Goal: Task Accomplishment & Management: Manage account settings

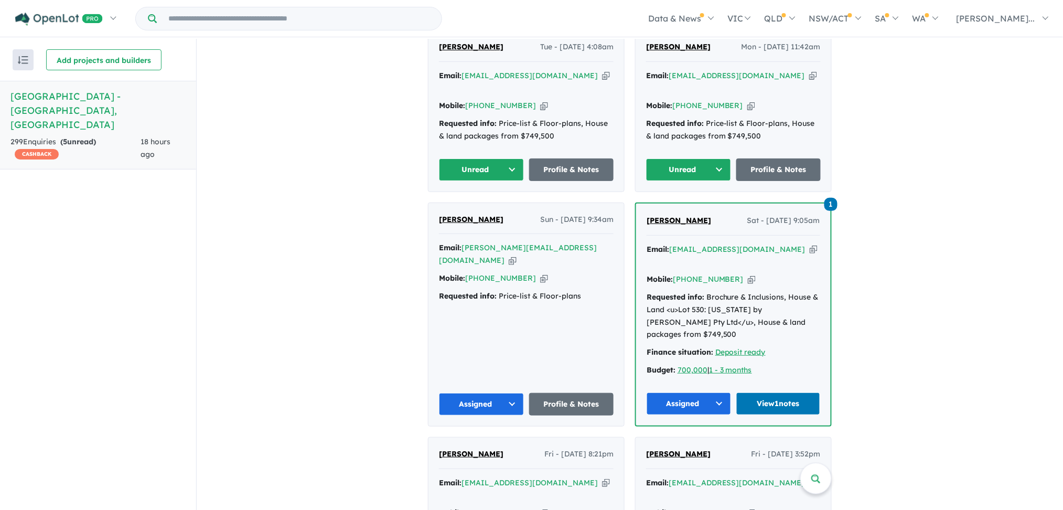
scroll to position [694, 0]
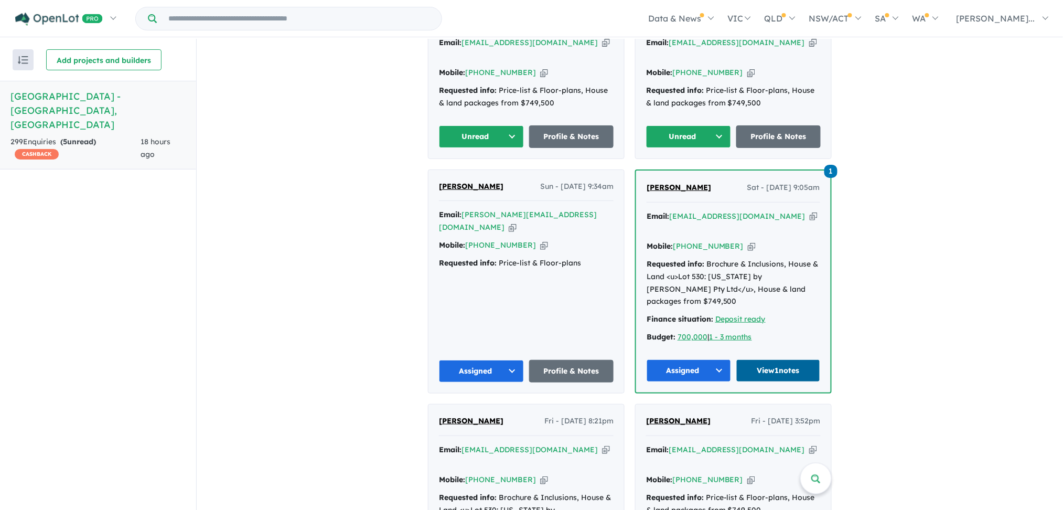
click at [764, 359] on link "View 1 notes" at bounding box center [778, 370] width 84 height 23
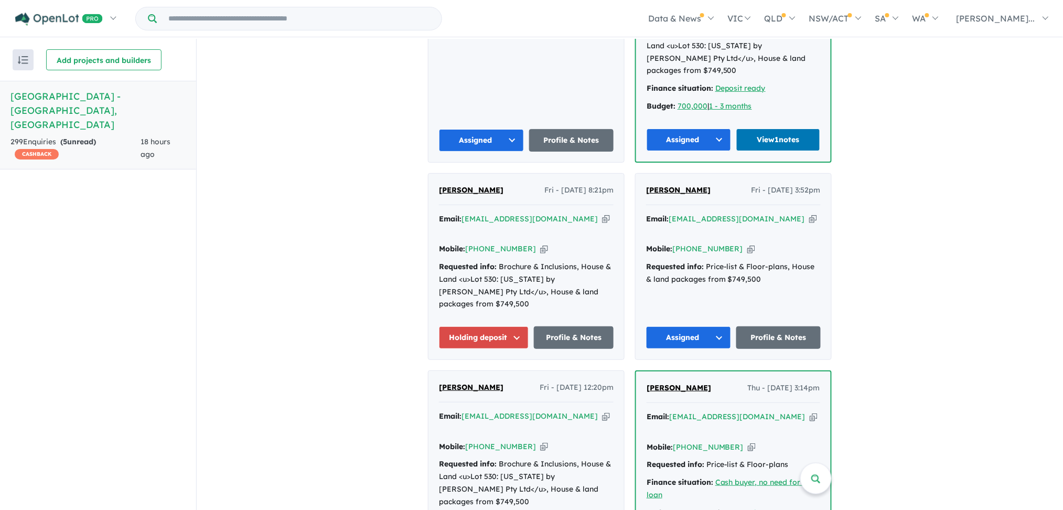
scroll to position [958, 0]
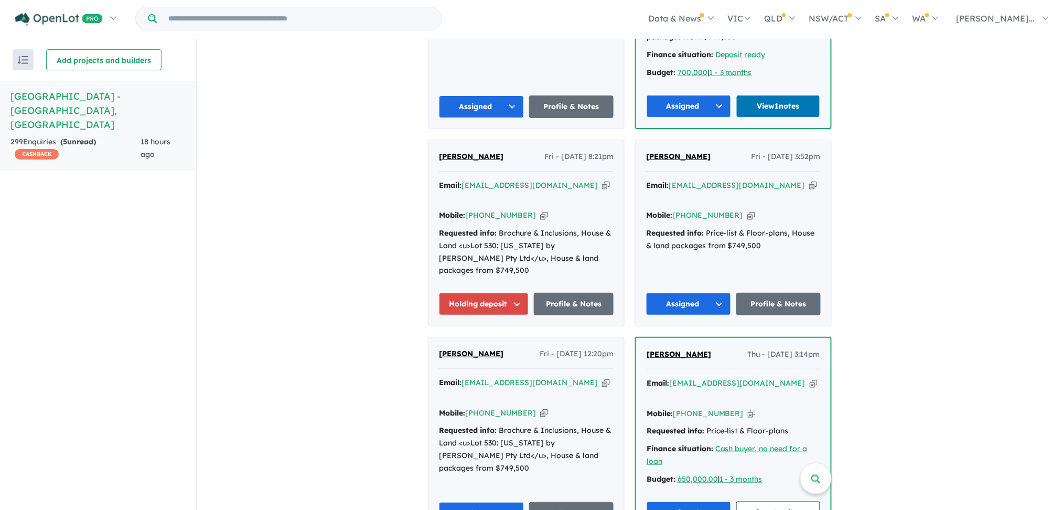
click at [514, 293] on button "Holding deposit" at bounding box center [484, 304] width 90 height 23
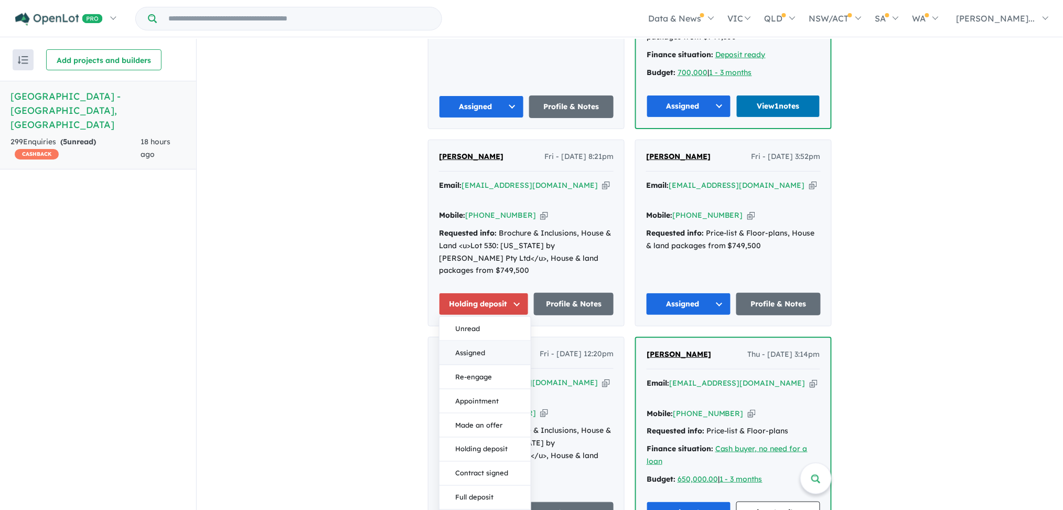
click at [490, 341] on button "Assigned" at bounding box center [485, 353] width 91 height 24
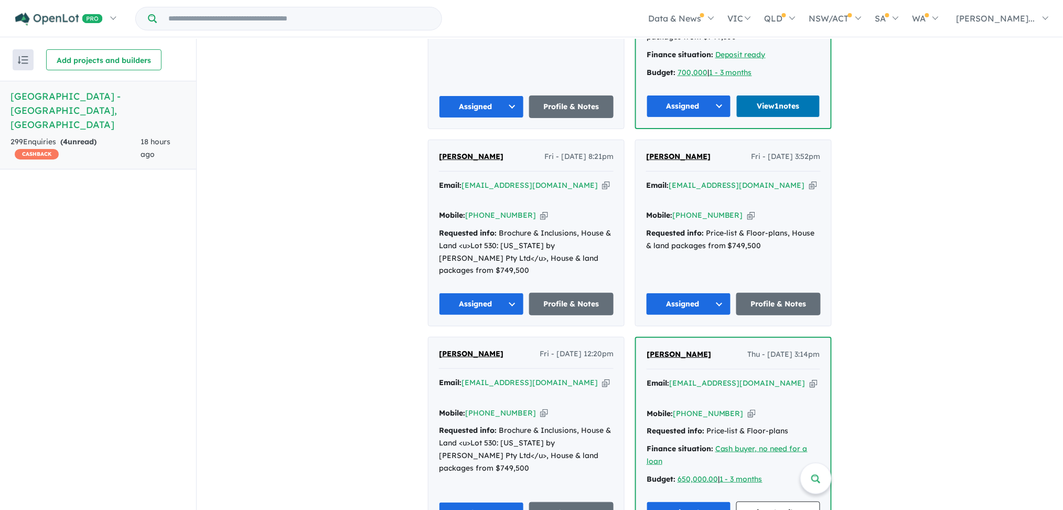
click at [472, 152] on span "[PERSON_NAME]" at bounding box center [471, 156] width 65 height 9
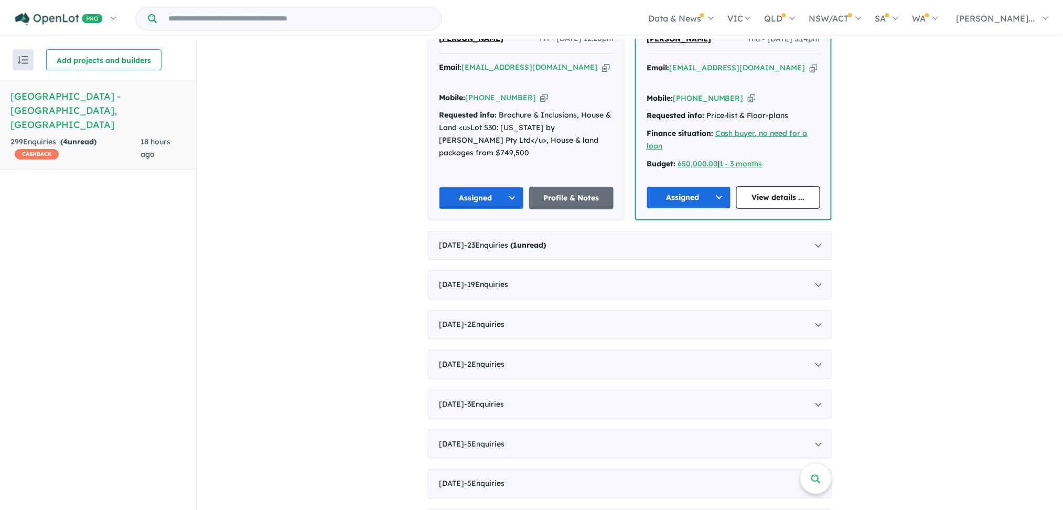
scroll to position [1296, 0]
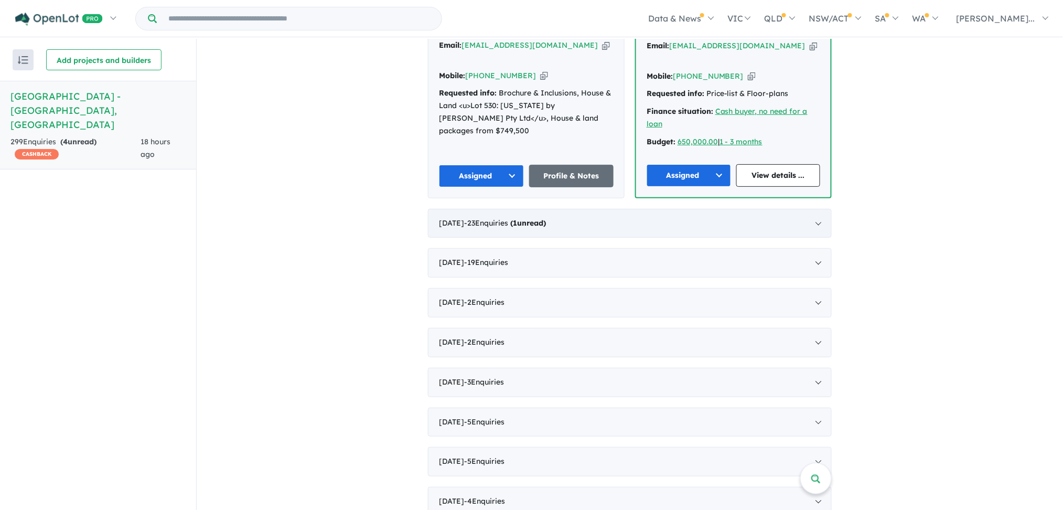
click at [762, 209] on div "September 2025 - 23 Enquir ies ( 1 unread)" at bounding box center [630, 223] width 404 height 29
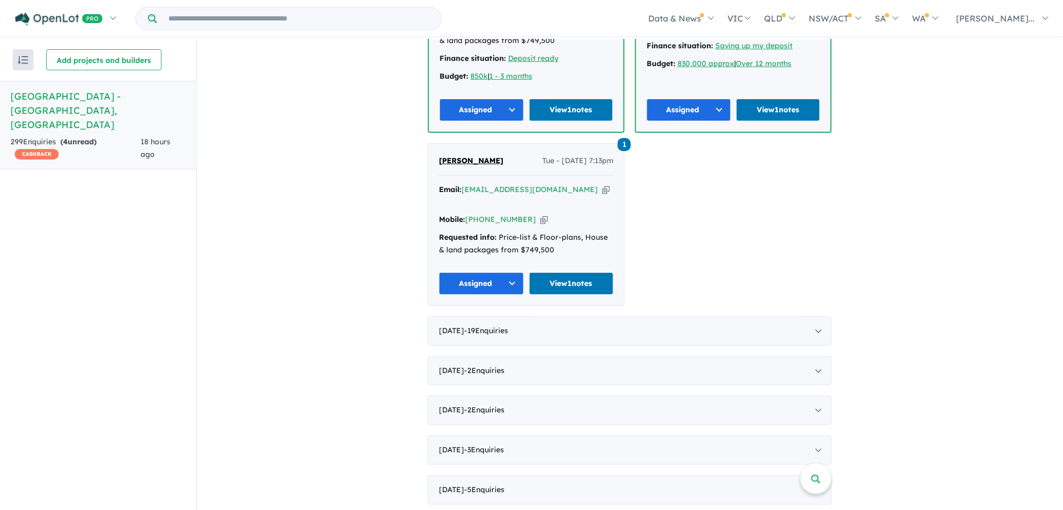
scroll to position [2877, 0]
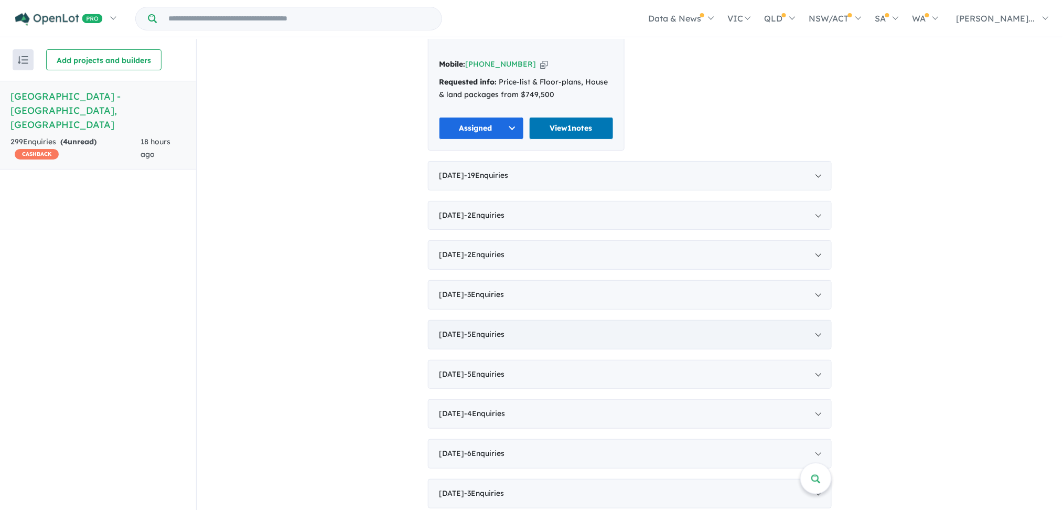
click at [767, 320] on div "April 2025 - 5 Enquir ies ( 0 unread)" at bounding box center [630, 334] width 404 height 29
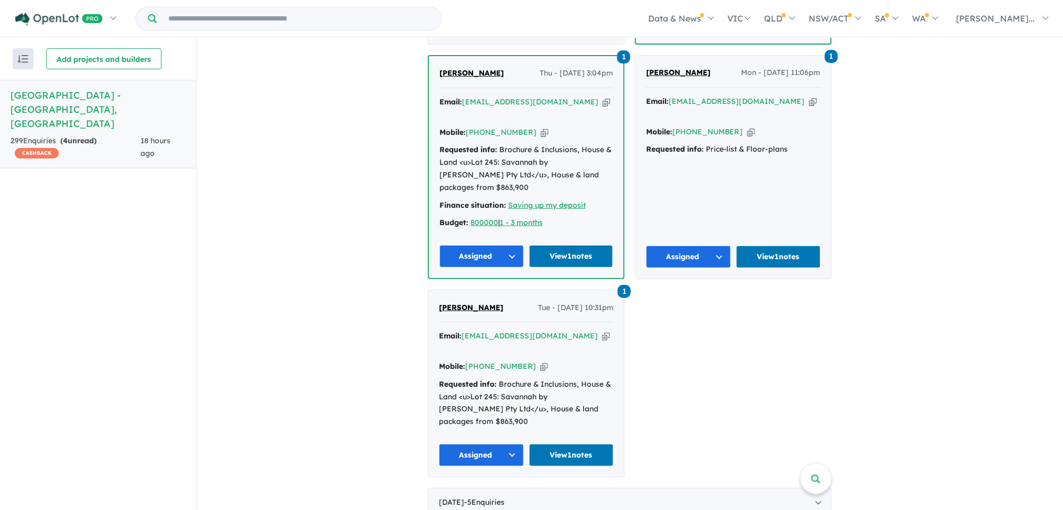
scroll to position [922, 0]
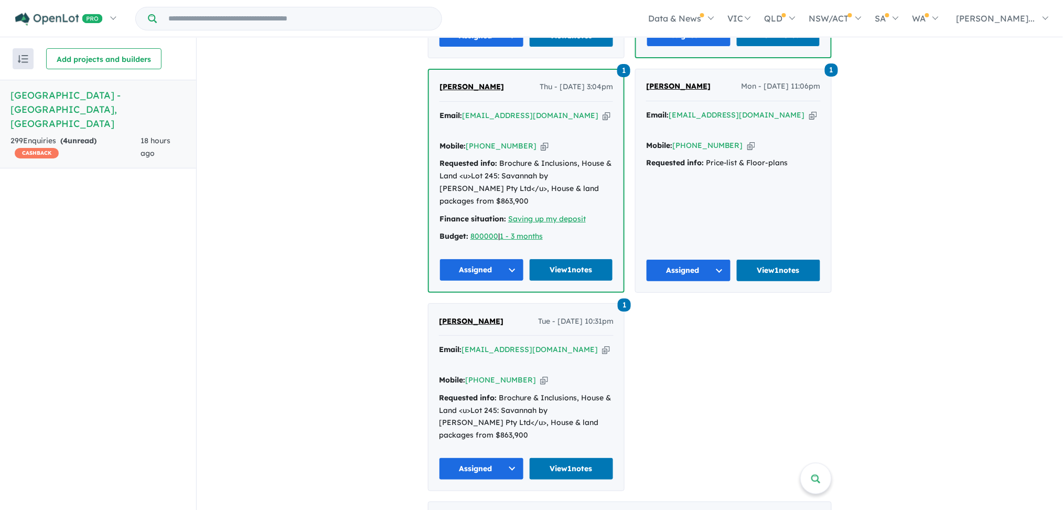
click at [472, 316] on span "Tiarne Marner" at bounding box center [471, 320] width 65 height 9
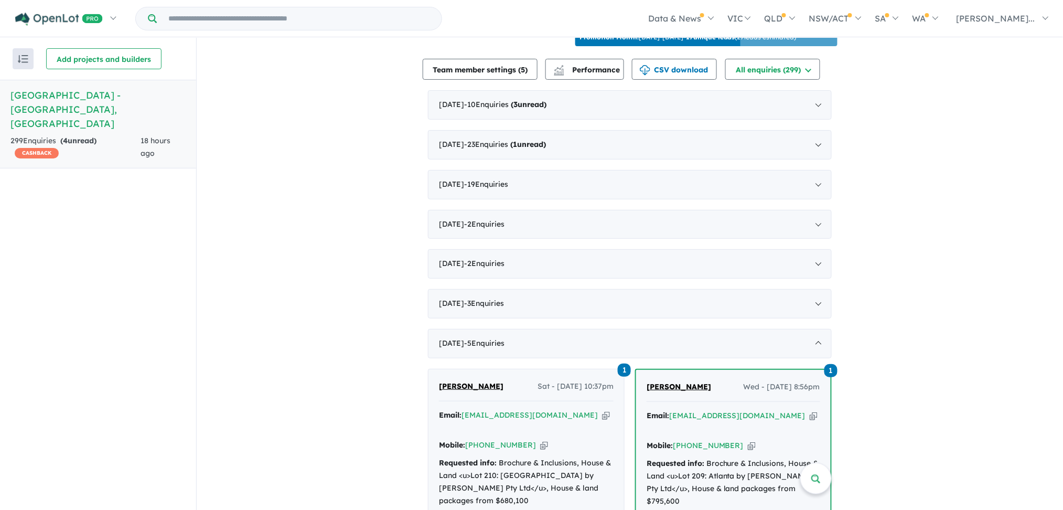
scroll to position [380, 0]
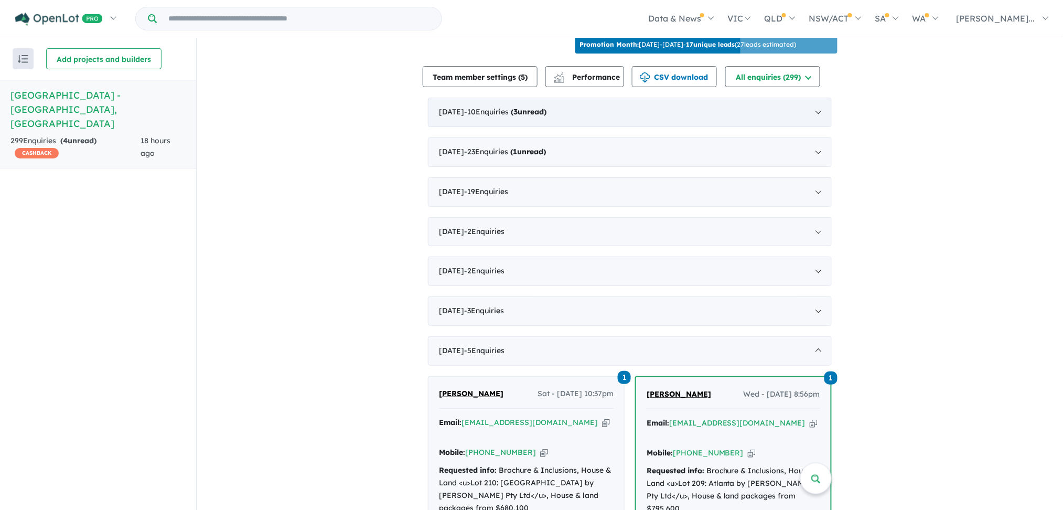
click at [808, 122] on div "October 2025 - 10 Enquir ies ( 3 unread)" at bounding box center [630, 112] width 404 height 29
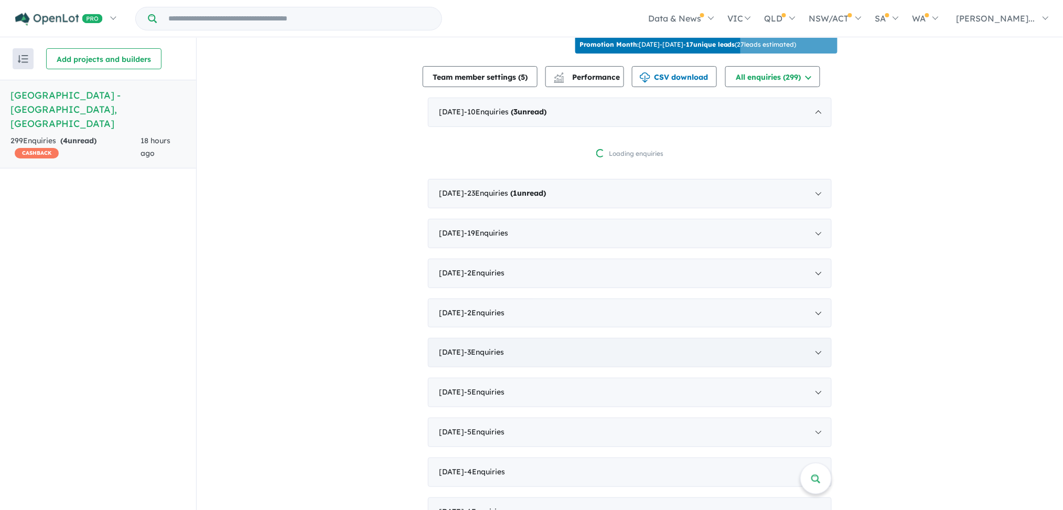
click at [583, 366] on div "May 2025 - 3 Enquir ies ( 0 unread)" at bounding box center [630, 352] width 404 height 29
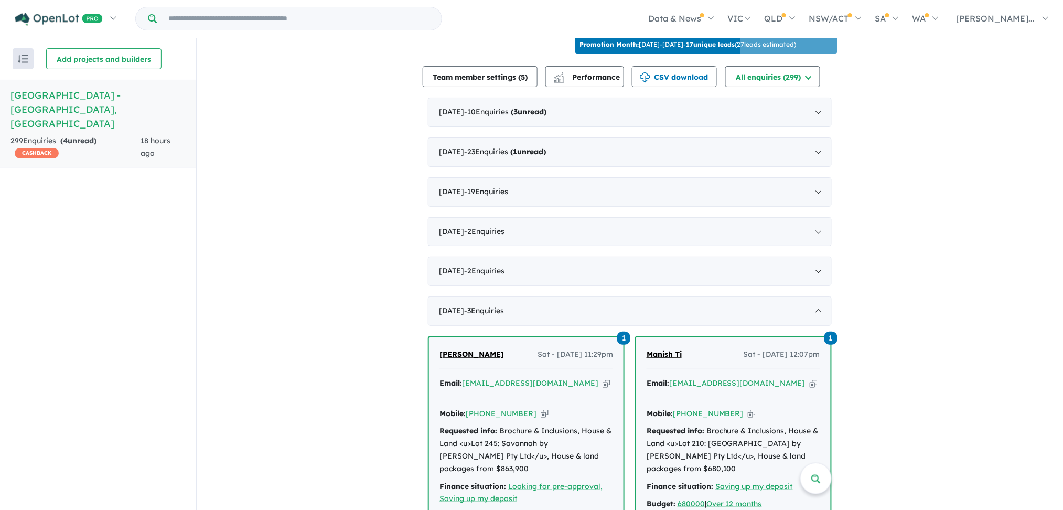
click at [482, 359] on span "Chiragkumar Bhoi" at bounding box center [472, 353] width 65 height 9
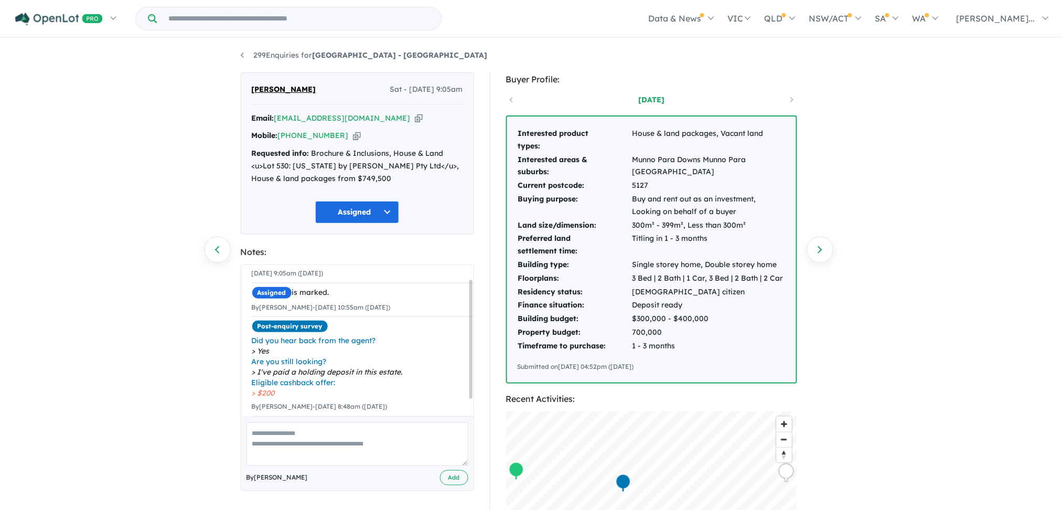
scroll to position [39, 0]
drag, startPoint x: 471, startPoint y: 309, endPoint x: 467, endPoint y: 347, distance: 37.5
click at [467, 347] on div "Unread is marked. [DATE] 9:05am ([DATE]) Assigned is marked. By [PERSON_NAME] -…" at bounding box center [357, 341] width 232 height 152
drag, startPoint x: 404, startPoint y: 396, endPoint x: 325, endPoint y: 404, distance: 79.7
click at [325, 404] on li "Post-enquiry survey Did you hear back from the agent? Yes Are you still looking…" at bounding box center [363, 366] width 222 height 100
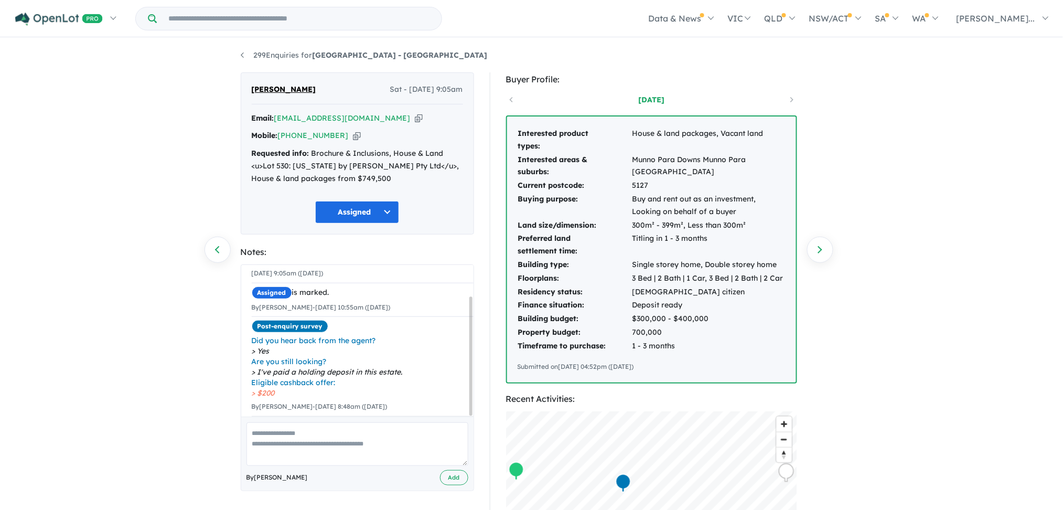
click at [408, 444] on textarea at bounding box center [358, 444] width 222 height 44
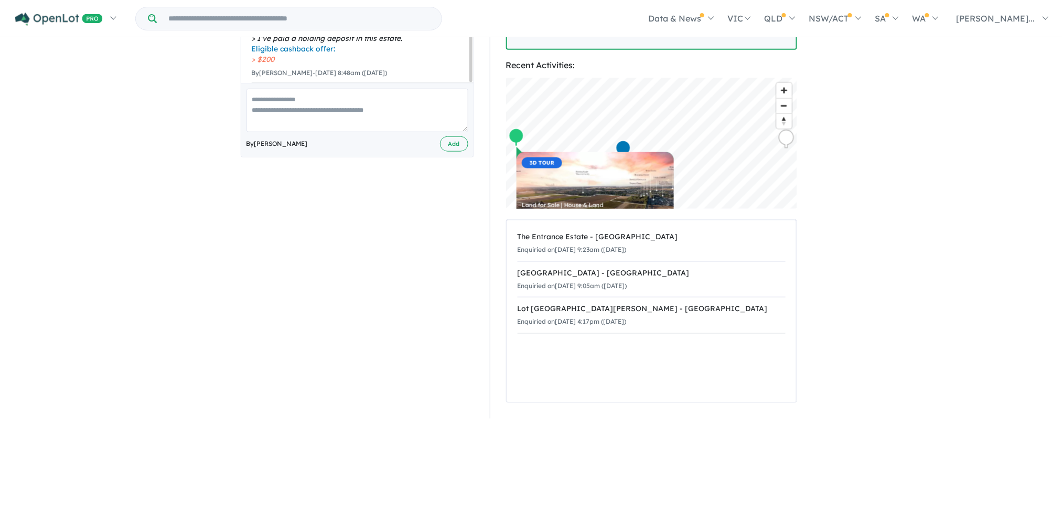
scroll to position [0, 0]
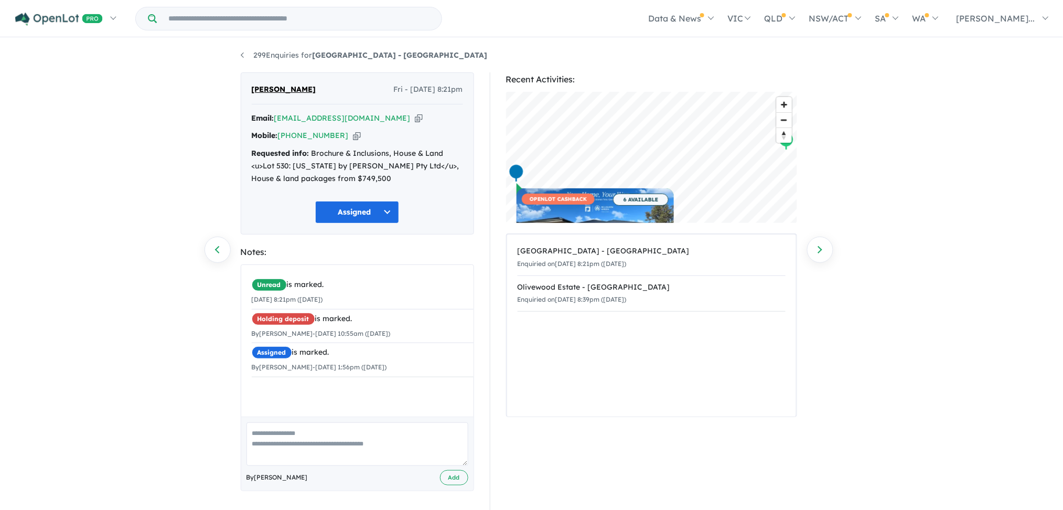
scroll to position [2, 0]
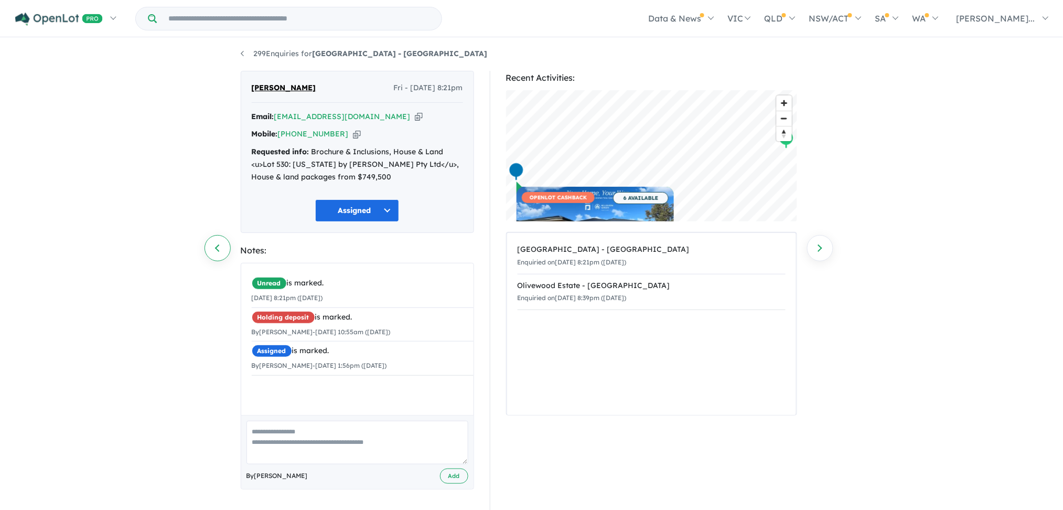
click at [216, 245] on link "Previous enquiry" at bounding box center [218, 248] width 26 height 26
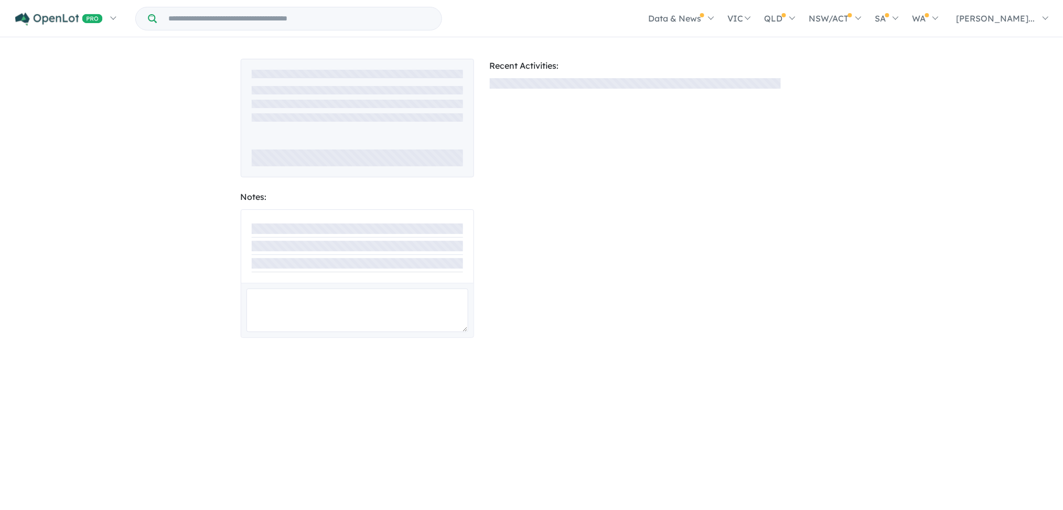
scroll to position [2, 0]
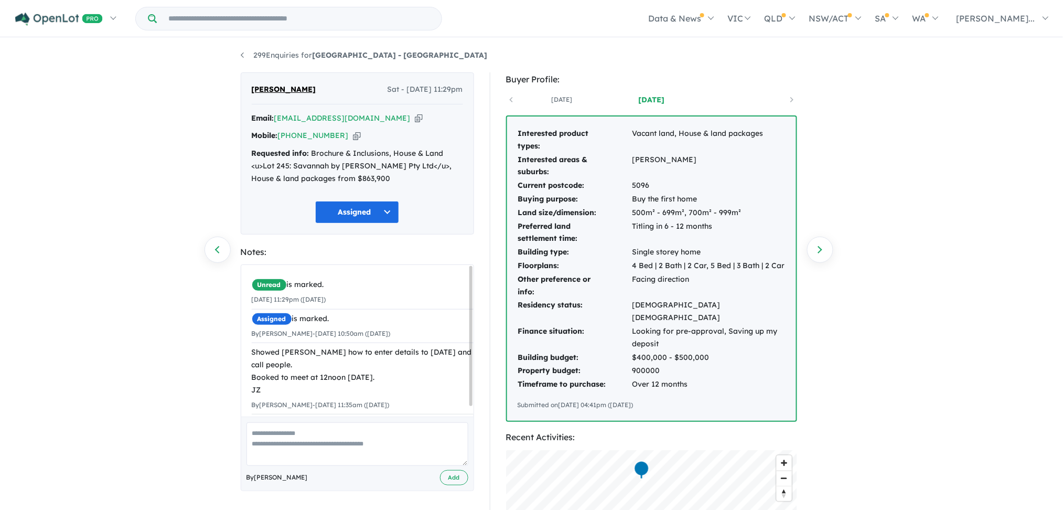
drag, startPoint x: 472, startPoint y: 338, endPoint x: 473, endPoint y: 293, distance: 45.1
click at [473, 293] on div "Unread is marked. [DATE] 11:29pm ([DATE]) Assigned is marked. By [PERSON_NAME] …" at bounding box center [357, 341] width 232 height 152
click at [242, 56] on link "299 Enquiries for Hillsview Green Estate - Angle Vale" at bounding box center [364, 54] width 247 height 9
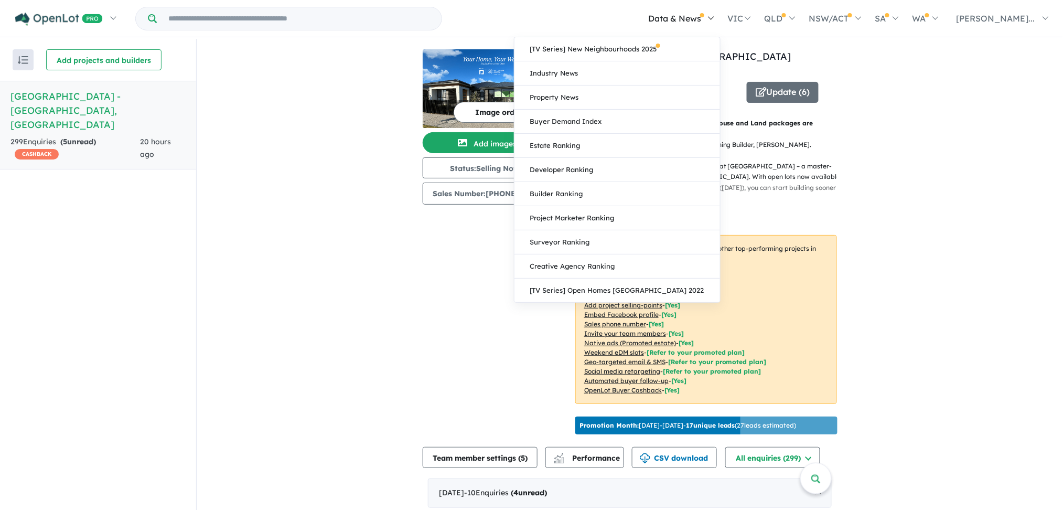
click at [720, 16] on link "Data & News" at bounding box center [680, 18] width 79 height 37
